Goal: Navigation & Orientation: Find specific page/section

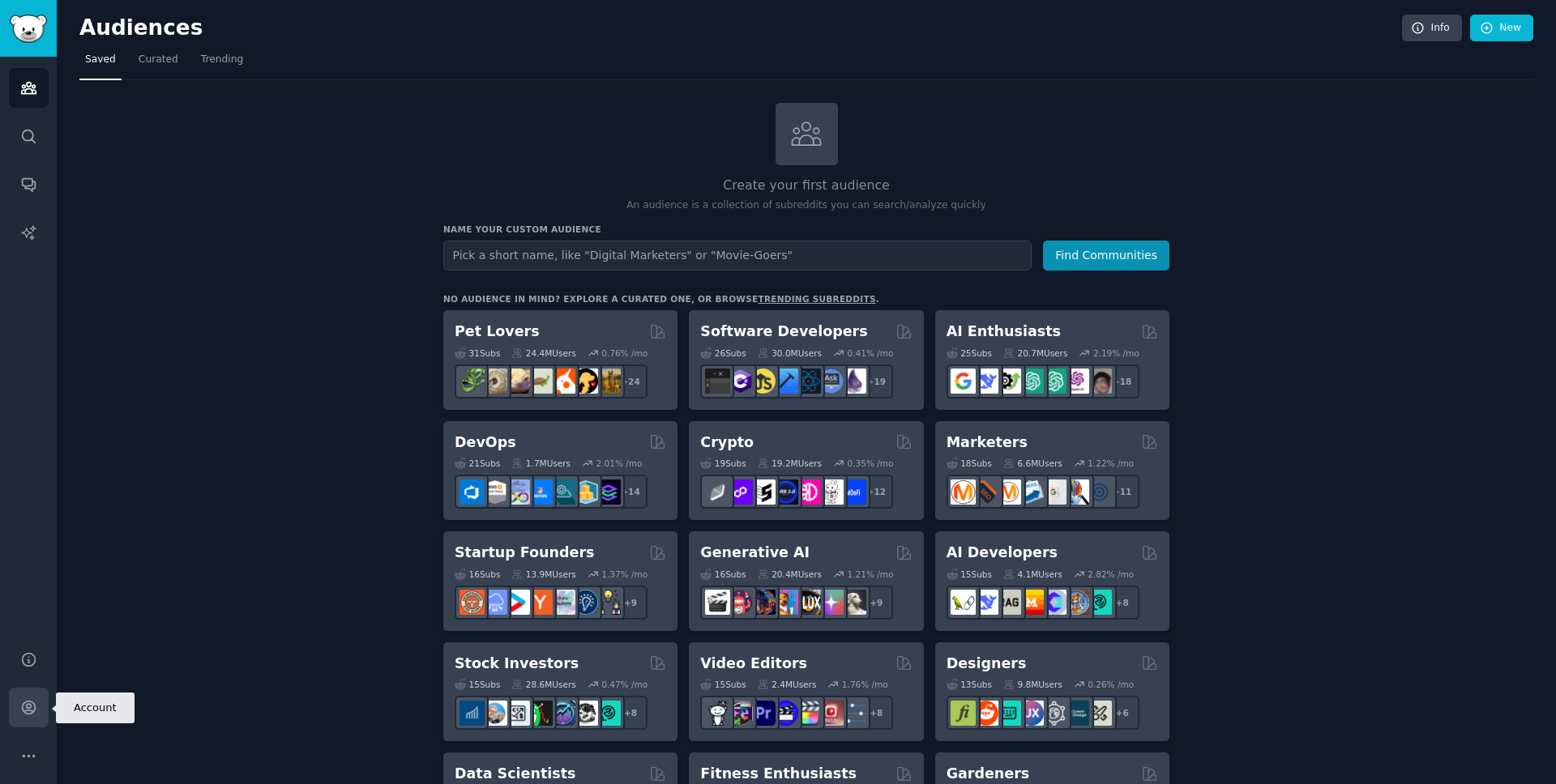
click at [27, 712] on icon "Sidebar" at bounding box center [28, 707] width 17 height 17
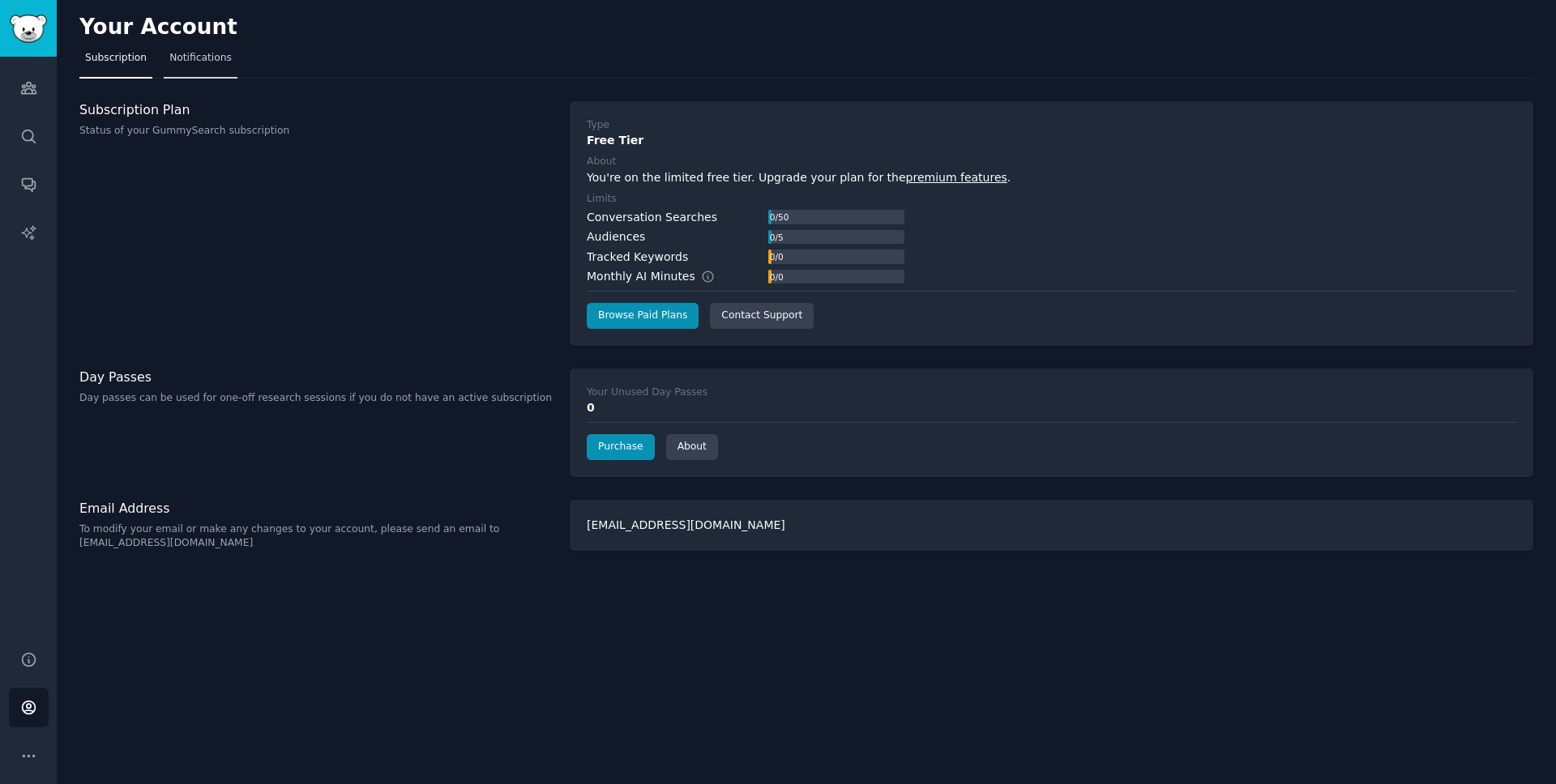
click at [184, 73] on link "Notifications" at bounding box center [200, 62] width 74 height 33
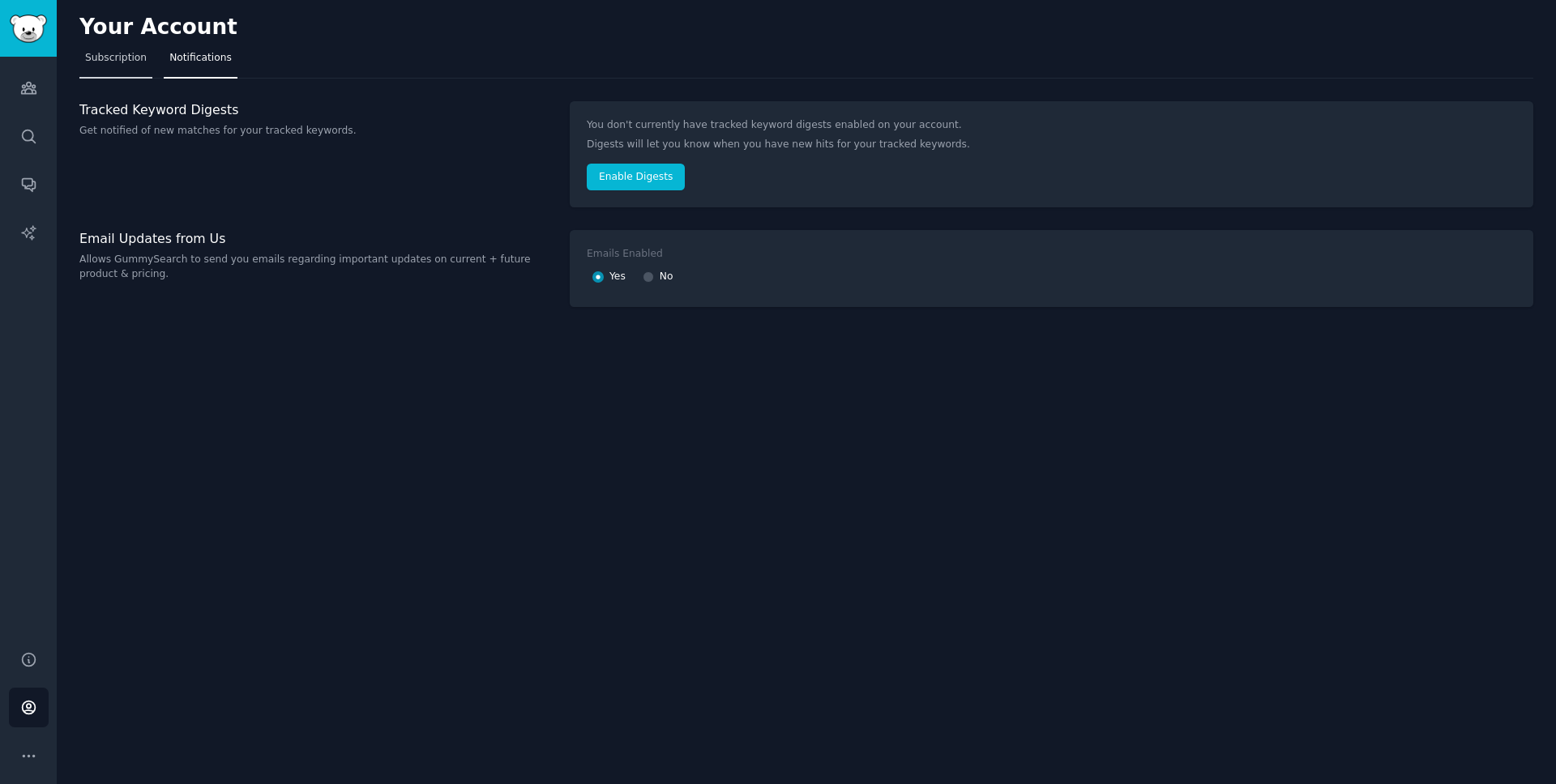
click at [124, 77] on link "Subscription" at bounding box center [116, 62] width 73 height 33
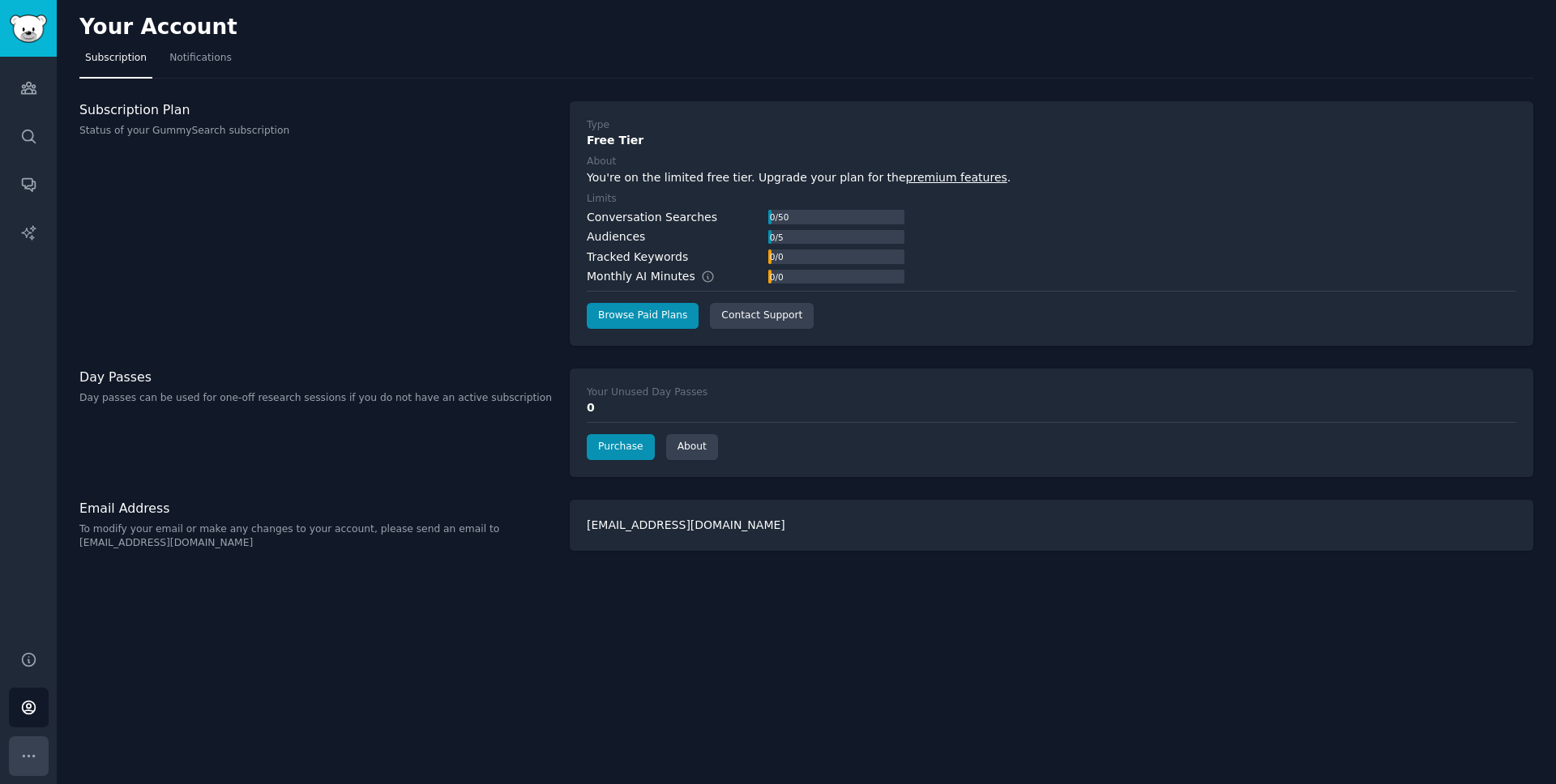
click at [37, 759] on button "More" at bounding box center [29, 756] width 40 height 40
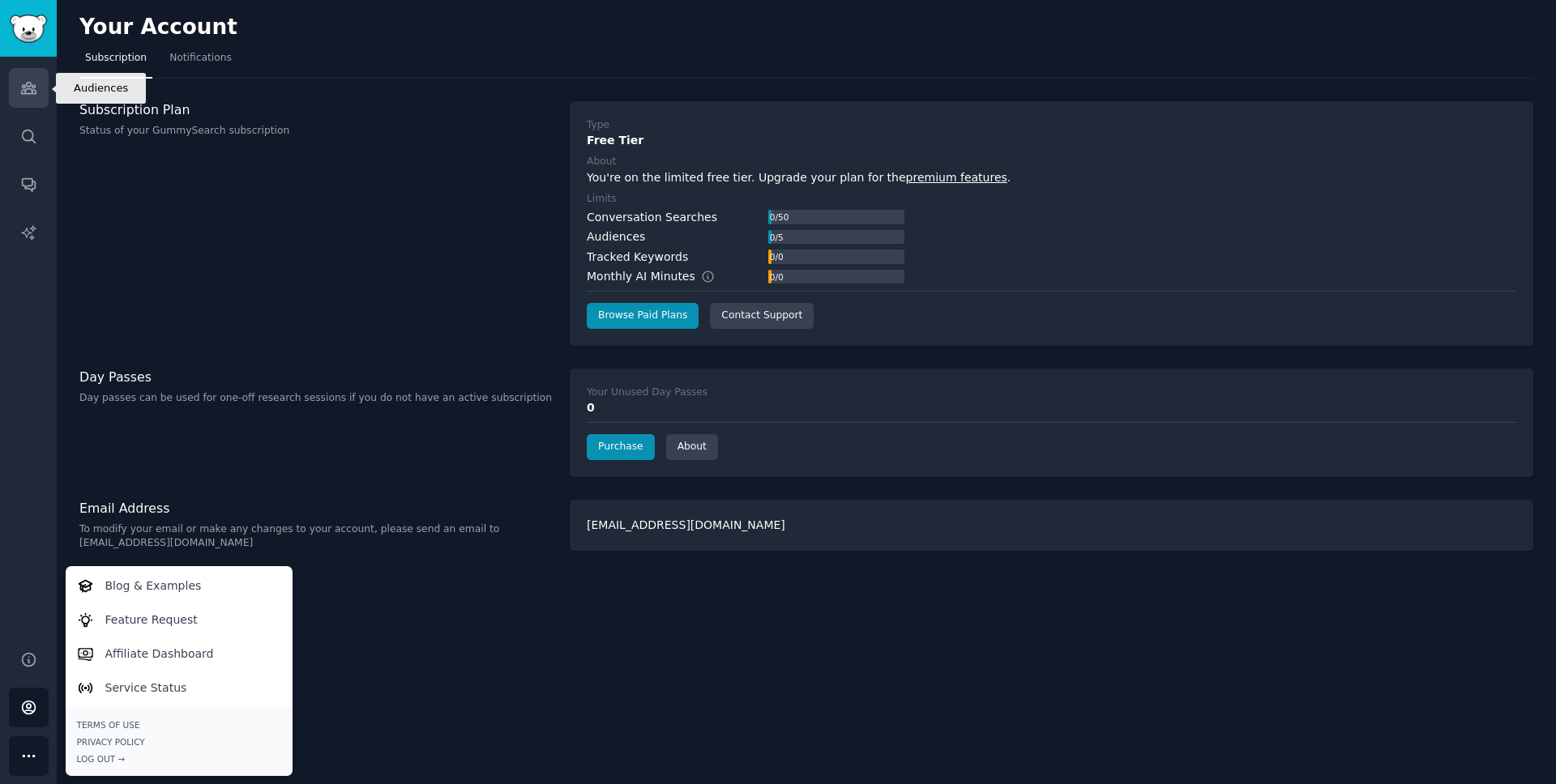
click at [32, 97] on link "Audiences" at bounding box center [29, 88] width 40 height 40
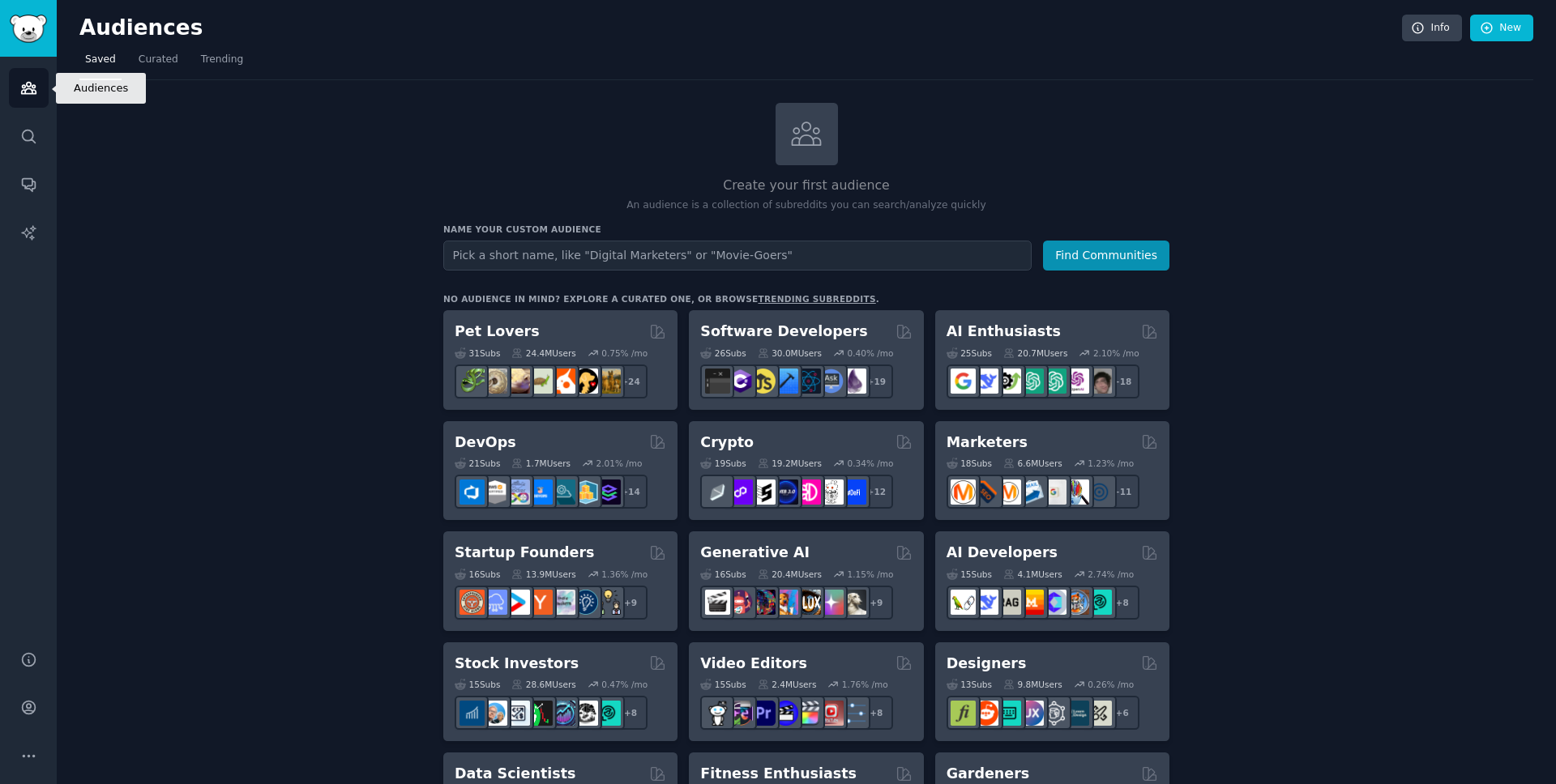
click at [24, 99] on link "Audiences" at bounding box center [29, 88] width 40 height 40
click at [27, 137] on icon "Sidebar" at bounding box center [28, 135] width 17 height 17
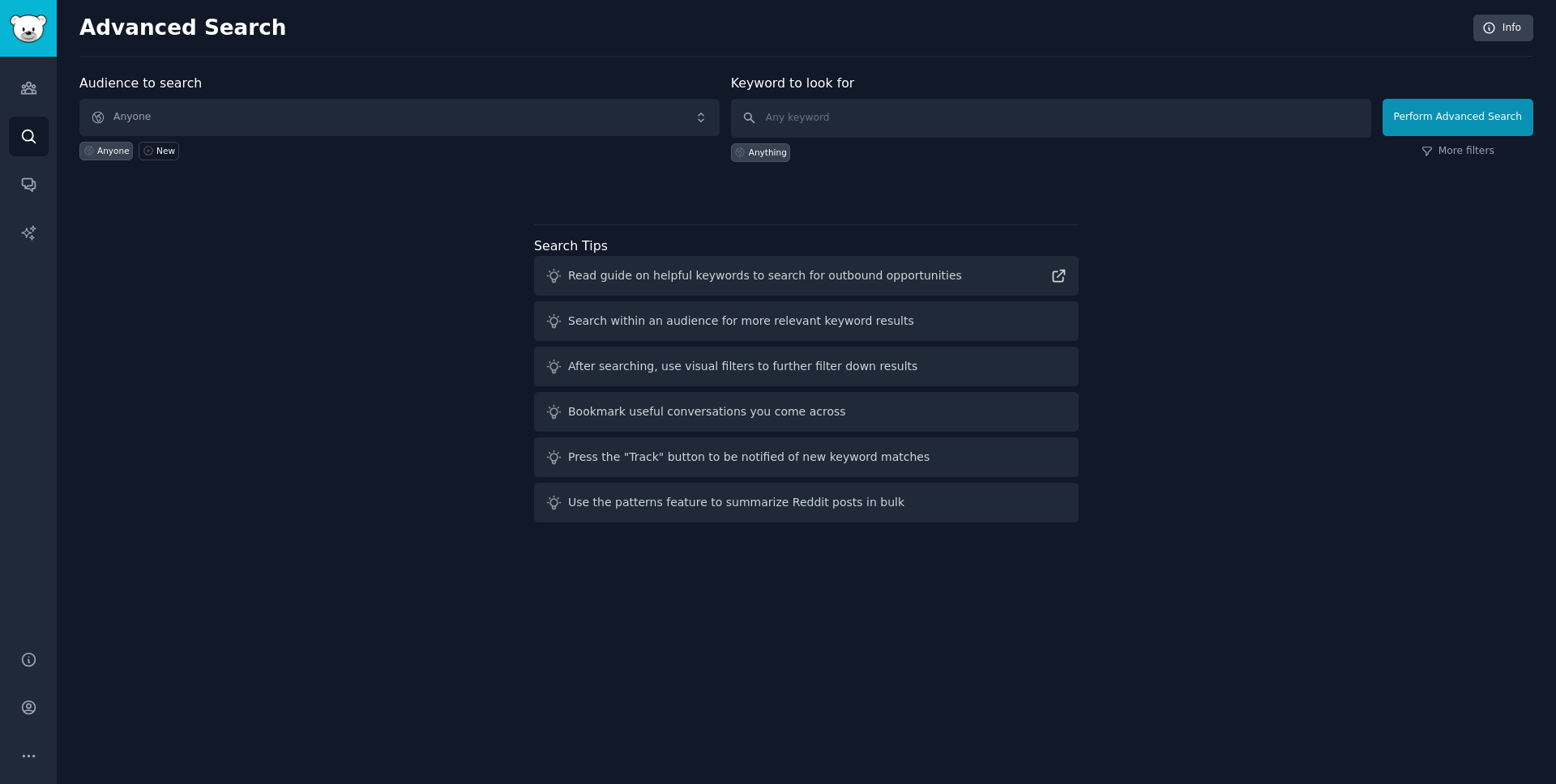
click at [37, 162] on div "Audiences Search Conversations AI Reports" at bounding box center [28, 344] width 57 height 575
click at [34, 184] on icon "Sidebar" at bounding box center [28, 185] width 13 height 13
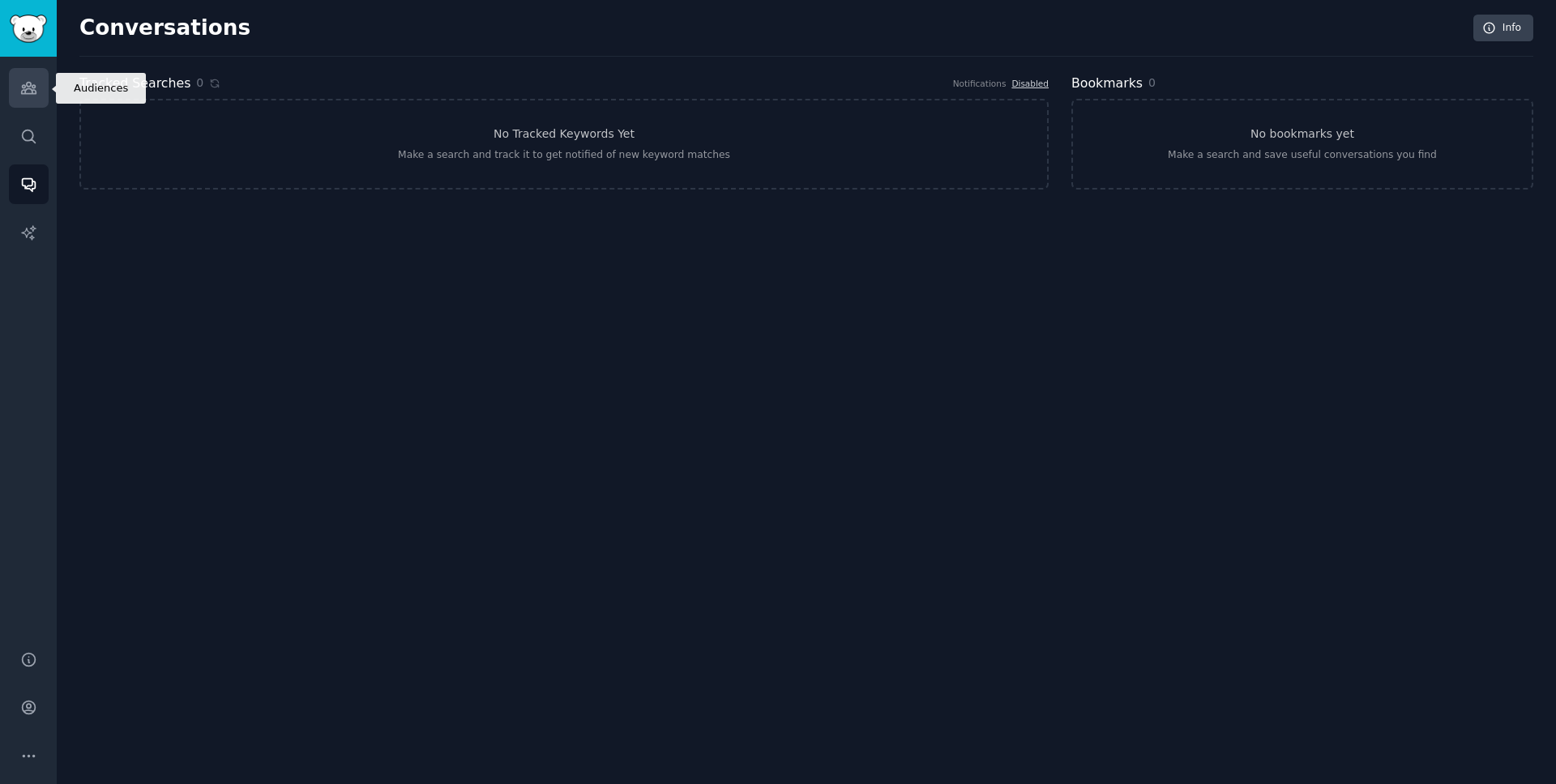
click at [39, 83] on link "Audiences" at bounding box center [29, 88] width 40 height 40
